Goal: Find contact information: Find contact information

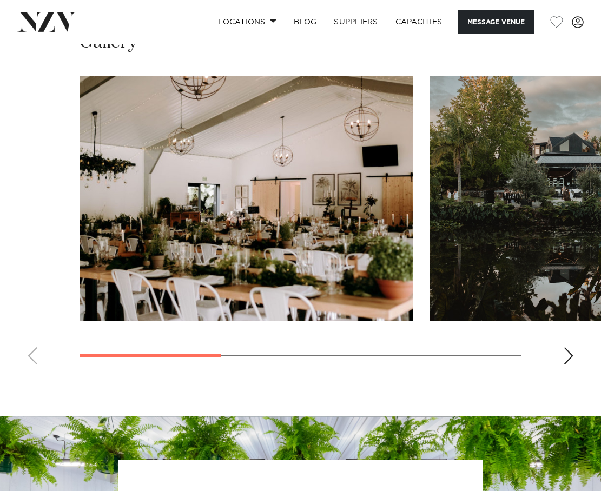
scroll to position [767, 0]
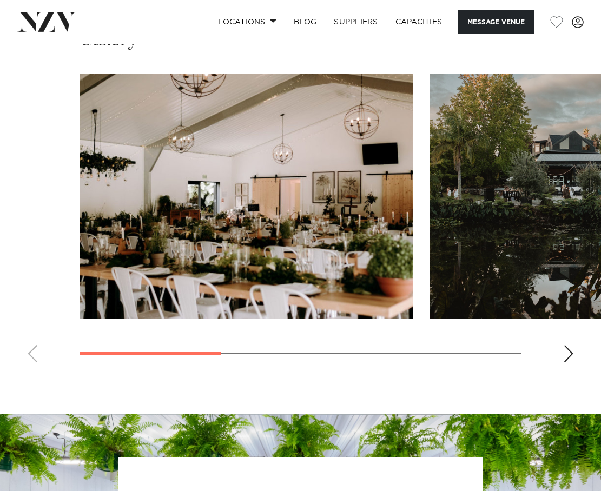
click at [577, 332] on swiper-container at bounding box center [300, 222] width 601 height 297
click at [570, 345] on div "Next slide" at bounding box center [568, 353] width 11 height 17
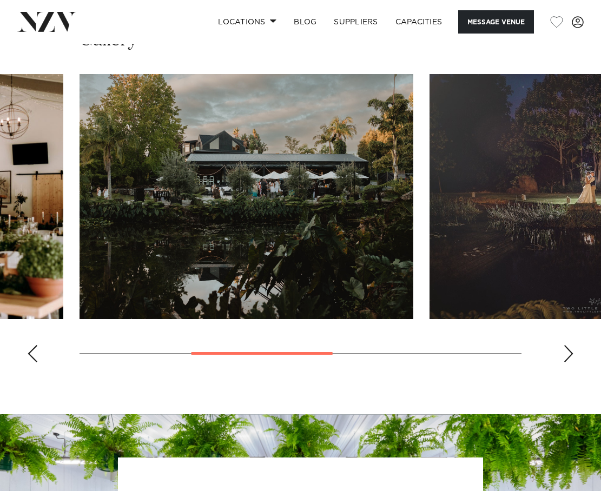
click at [570, 345] on div "Next slide" at bounding box center [568, 353] width 11 height 17
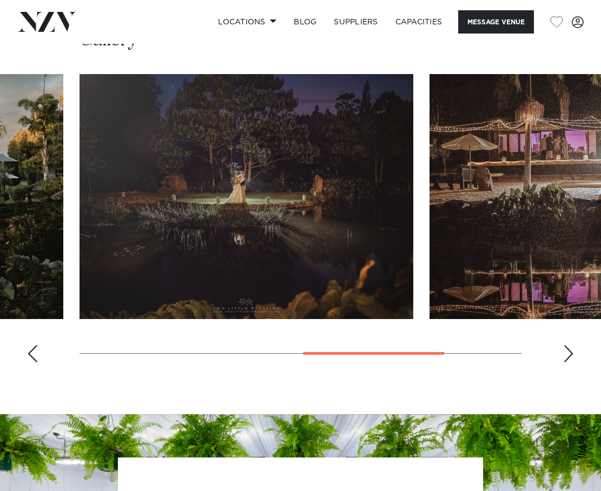
click at [570, 345] on div "Next slide" at bounding box center [568, 353] width 11 height 17
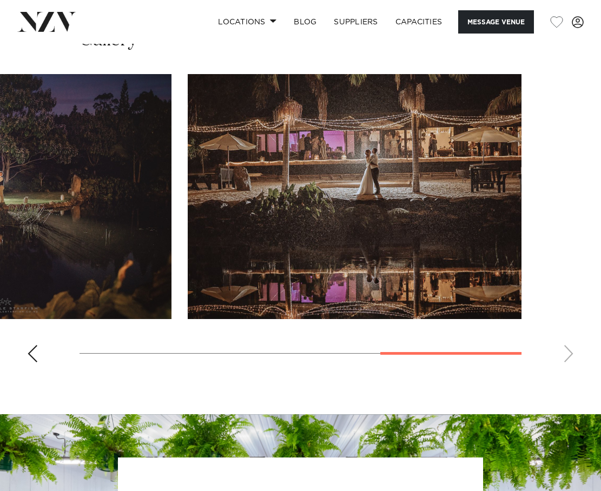
click at [570, 333] on swiper-container at bounding box center [300, 222] width 601 height 297
click at [560, 335] on swiper-container at bounding box center [300, 222] width 601 height 297
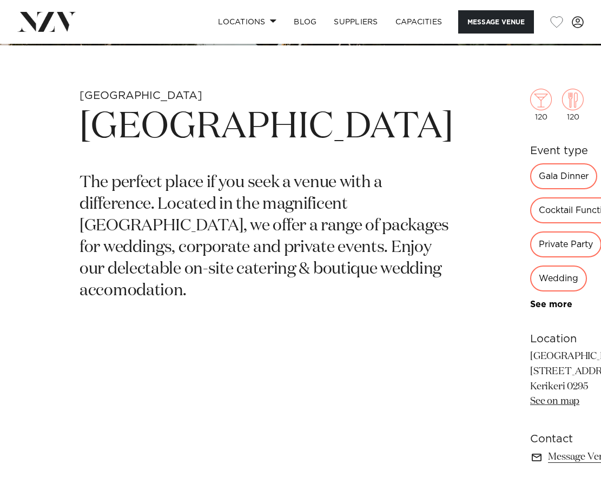
scroll to position [226, 0]
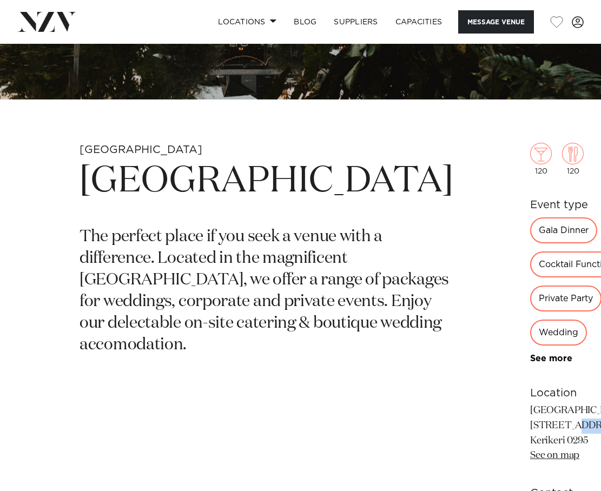
drag, startPoint x: 361, startPoint y: 356, endPoint x: 345, endPoint y: 356, distance: 16.8
click at [345, 356] on div "[GEOGRAPHIC_DATA] [GEOGRAPHIC_DATA] The perfect place if you seek a venue with …" at bounding box center [301, 348] width 584 height 411
copy p "109"
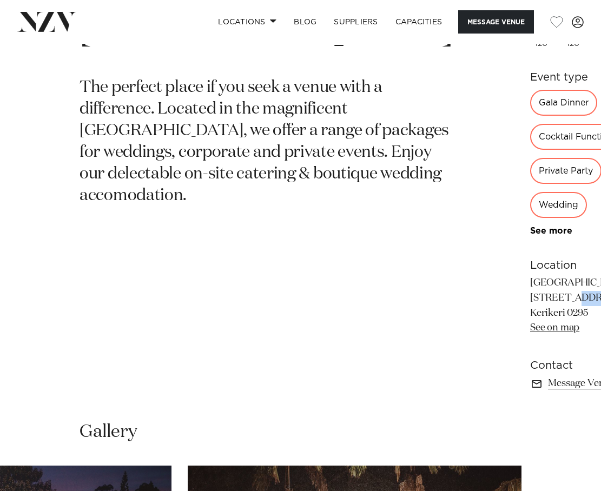
scroll to position [379, 0]
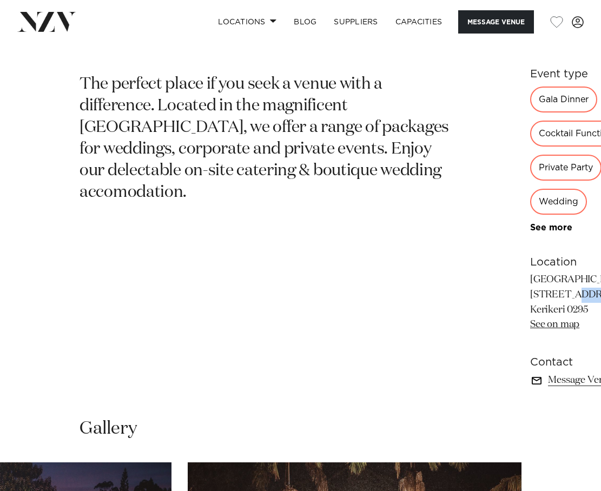
click at [530, 373] on link "Message Venue" at bounding box center [579, 380] width 99 height 15
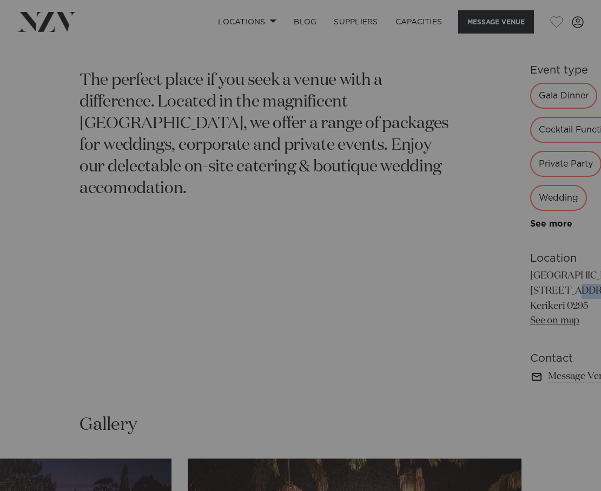
scroll to position [382, 0]
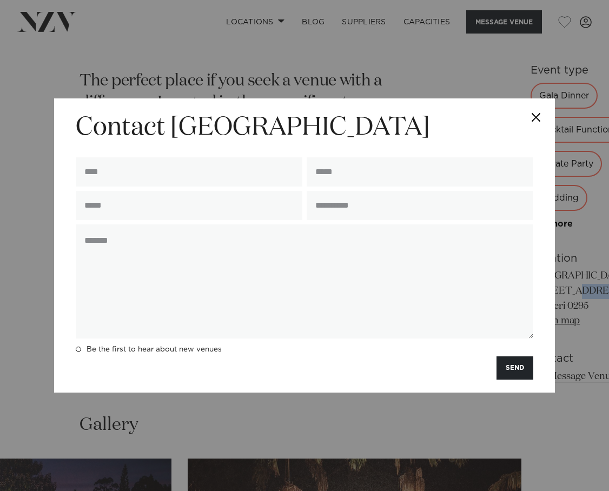
click at [537, 118] on button "Close" at bounding box center [536, 117] width 38 height 38
